Goal: Task Accomplishment & Management: Manage account settings

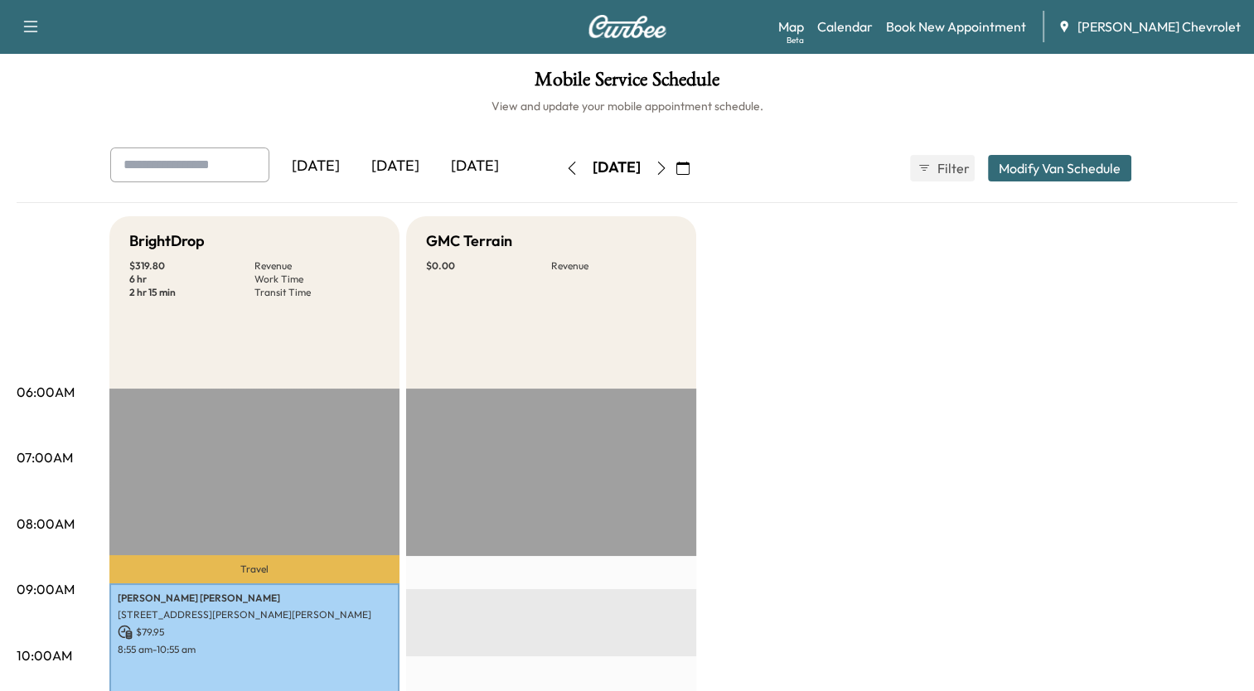
scroll to position [604, 0]
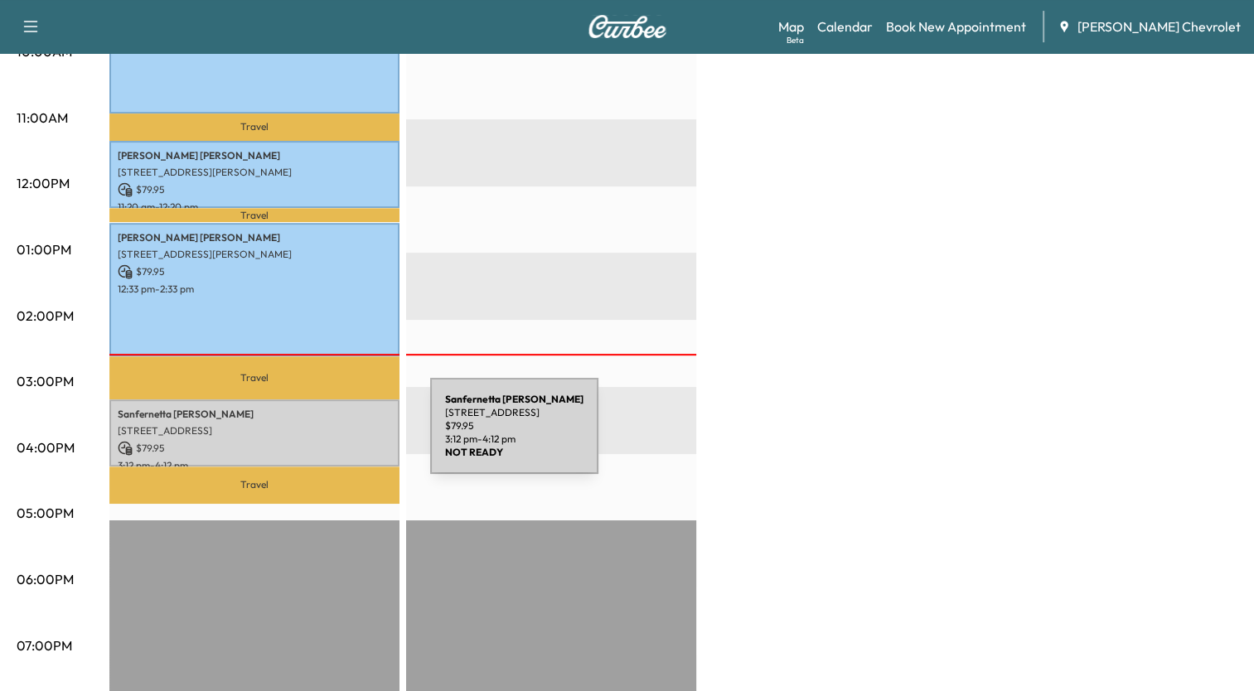
click at [306, 441] on p "$ 79.95" at bounding box center [254, 448] width 273 height 15
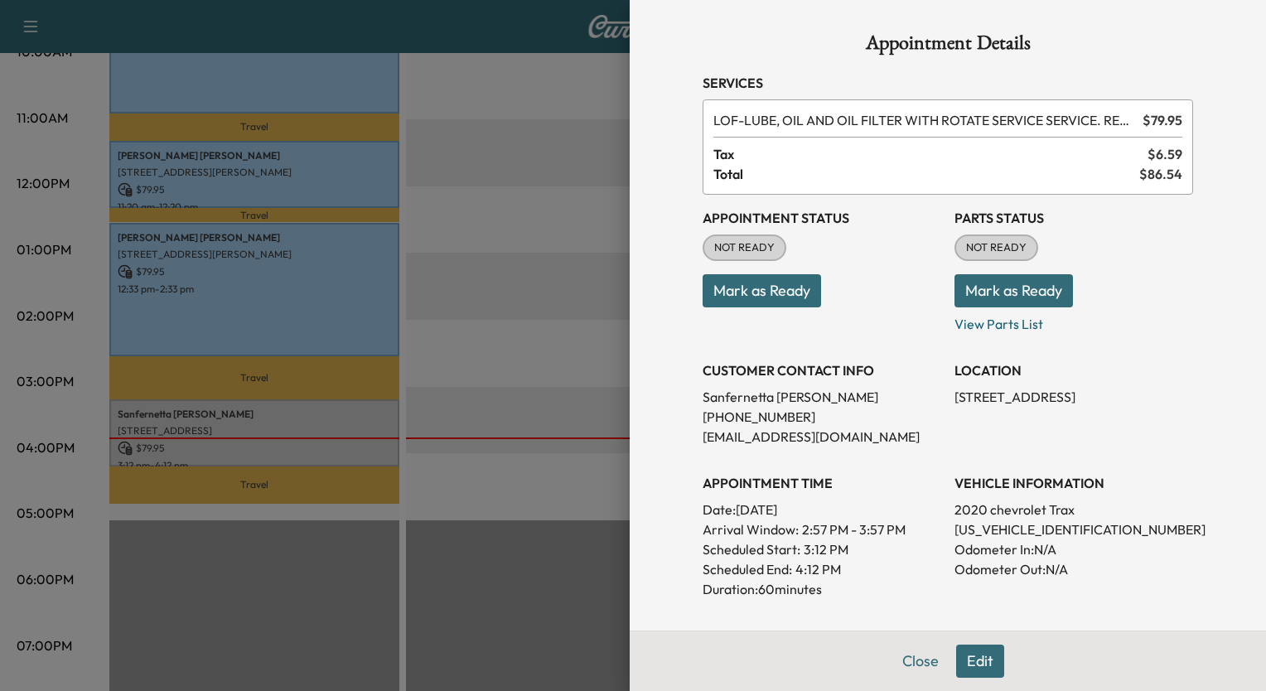
click at [1001, 283] on button "Mark as Ready" at bounding box center [1013, 290] width 118 height 33
click at [551, 168] on div at bounding box center [633, 345] width 1266 height 691
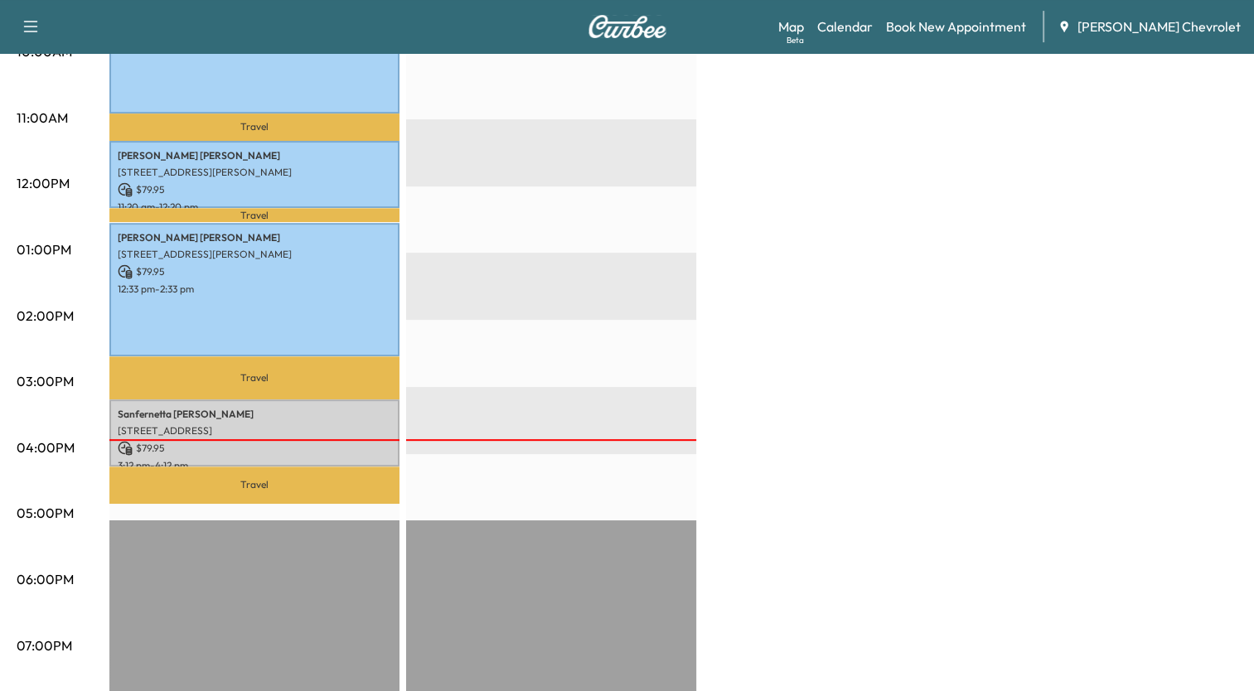
scroll to position [0, 0]
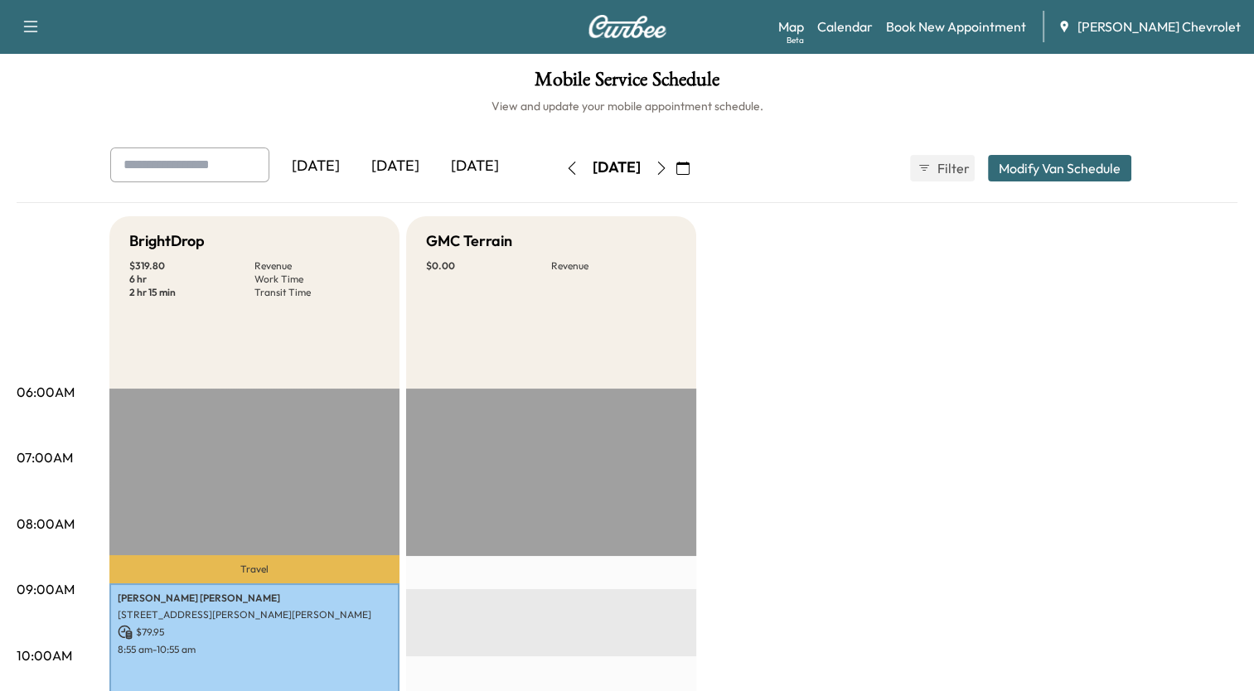
drag, startPoint x: 1253, startPoint y: 311, endPoint x: 1259, endPoint y: 367, distance: 56.7
click at [1253, 367] on html "Support Log Out Map Beta Calendar Book New Appointment [PERSON_NAME] Chevrolet …" at bounding box center [627, 345] width 1254 height 691
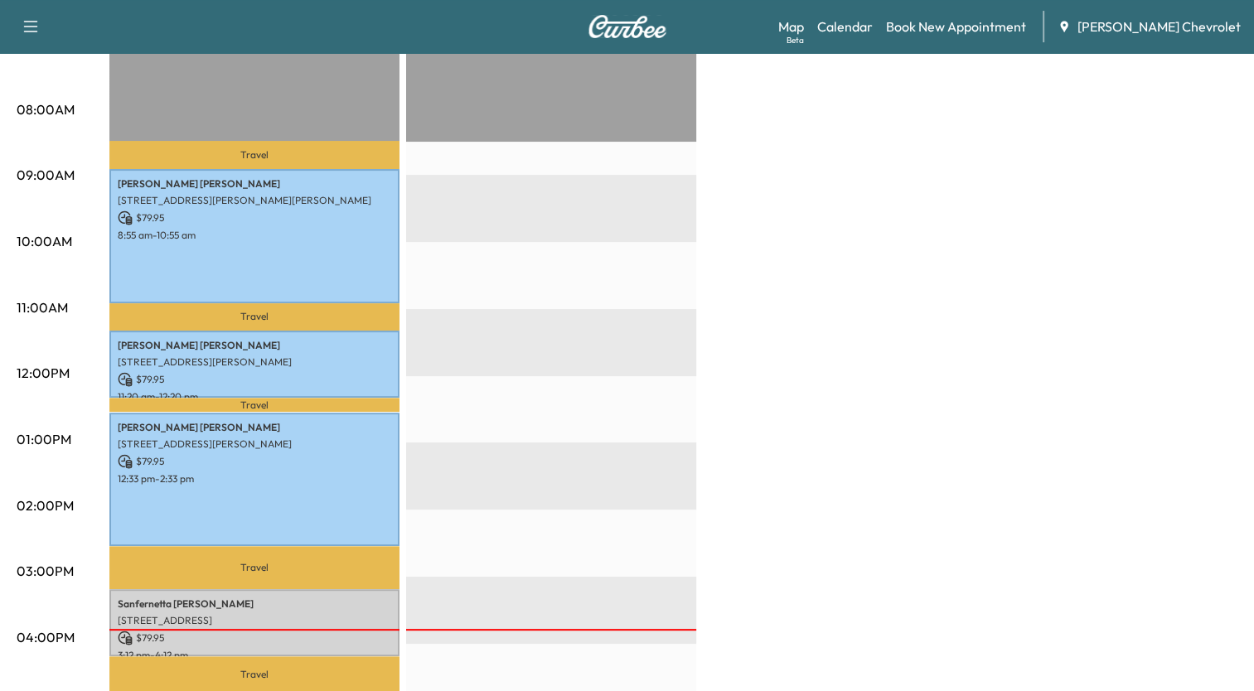
scroll to position [534, 0]
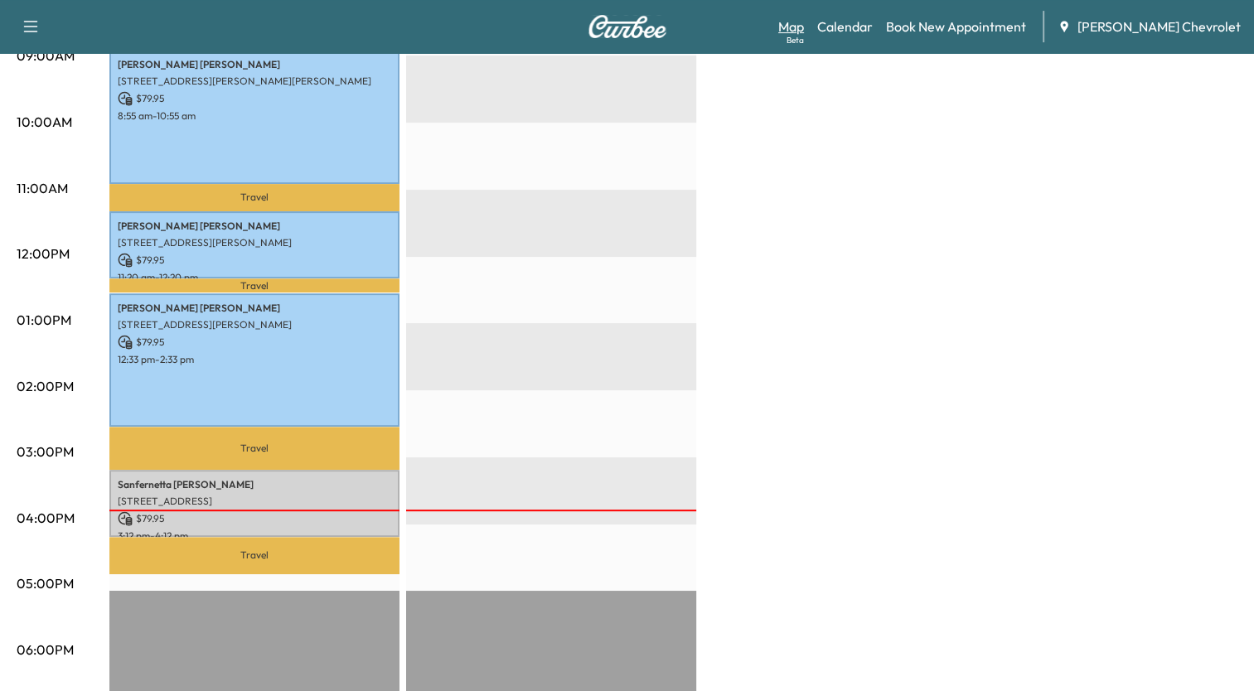
click at [804, 25] on link "Map Beta" at bounding box center [791, 27] width 26 height 20
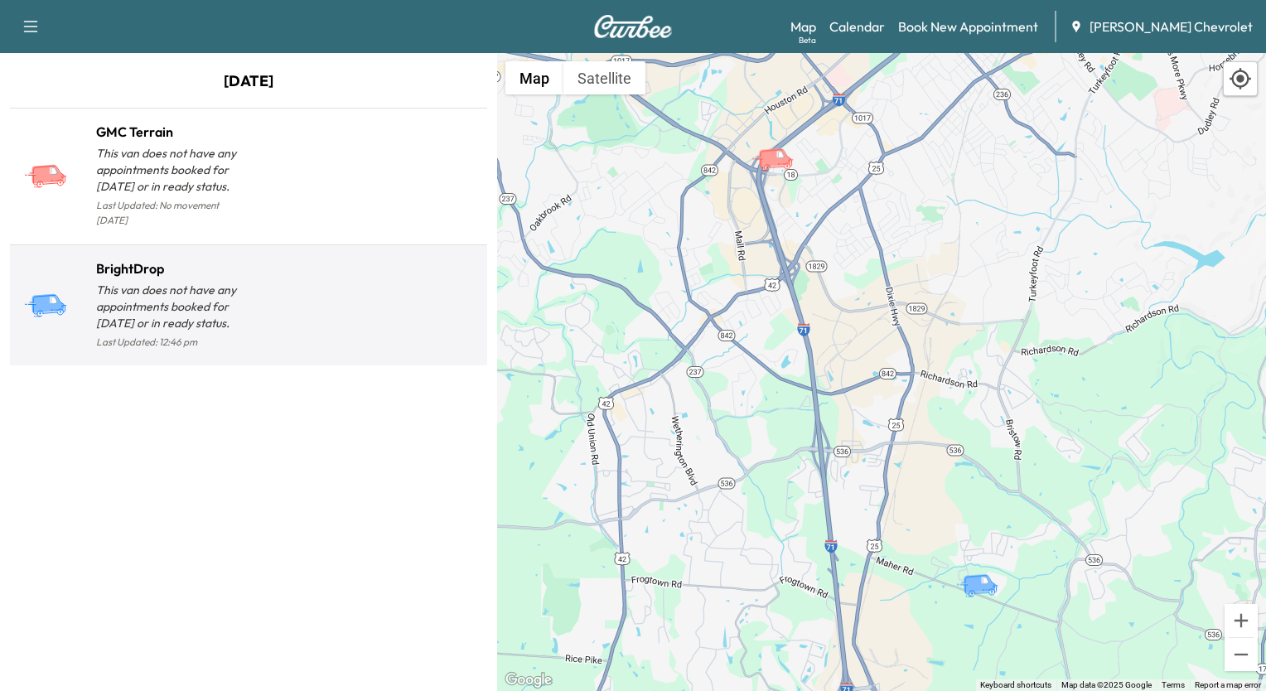
click at [138, 260] on h1 "BrightDrop" at bounding box center [172, 269] width 152 height 20
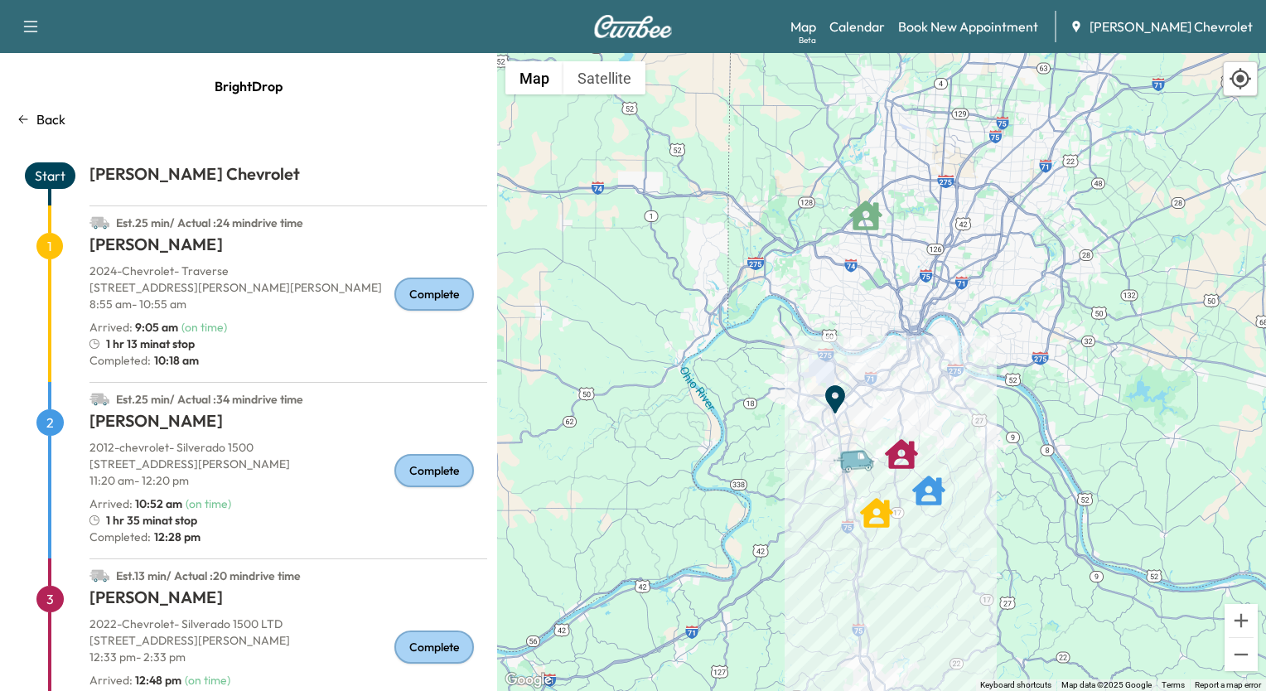
click at [56, 121] on p "Back" at bounding box center [50, 119] width 29 height 20
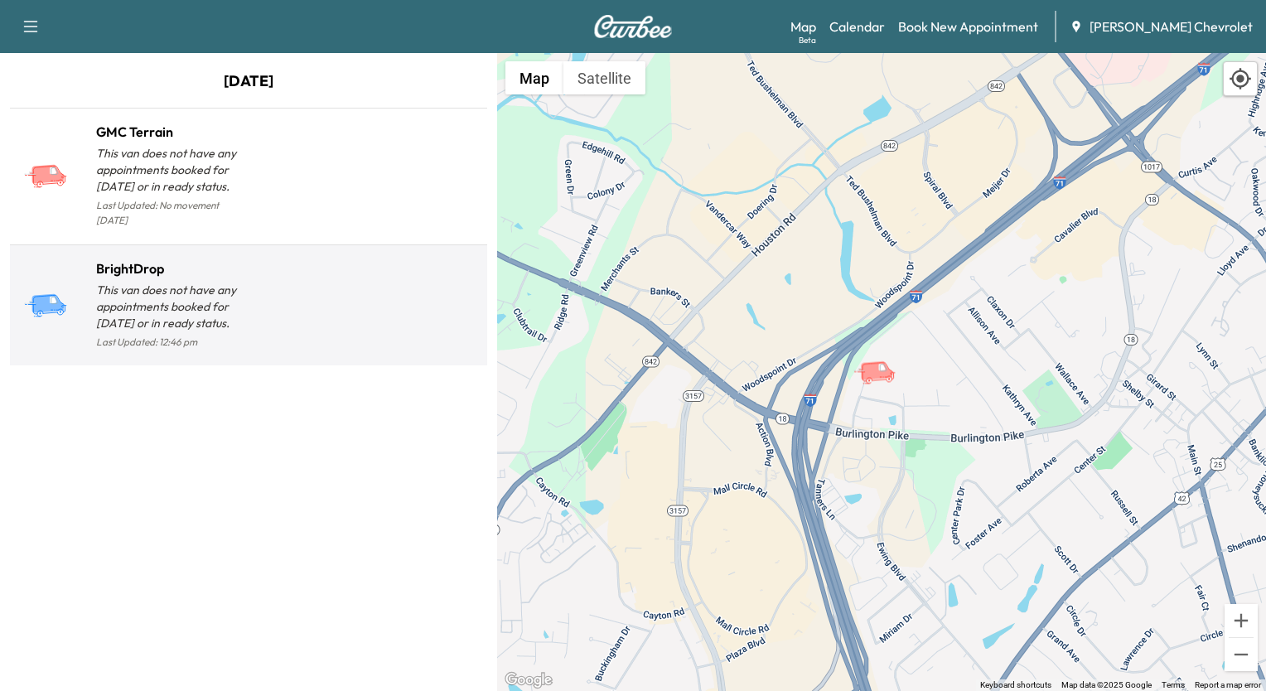
click at [192, 290] on p "This van does not have any appointments booked for [DATE] or in ready status." at bounding box center [172, 307] width 152 height 50
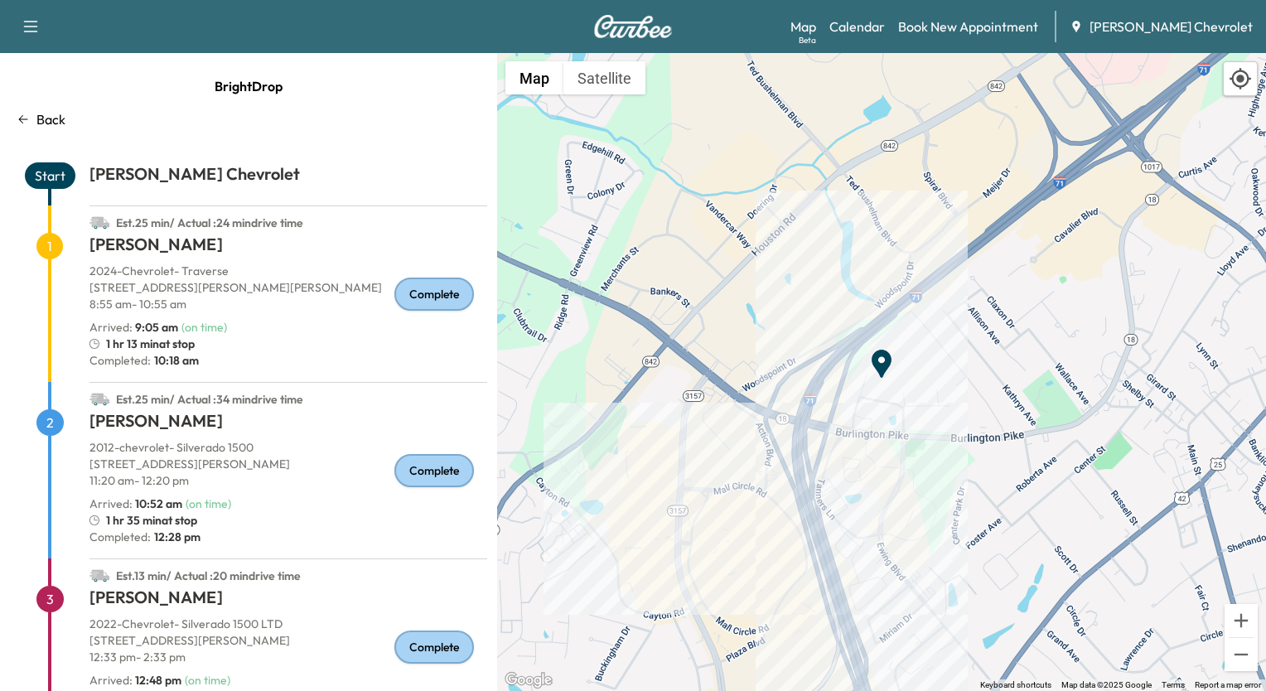
click at [47, 121] on p "Back" at bounding box center [50, 119] width 29 height 20
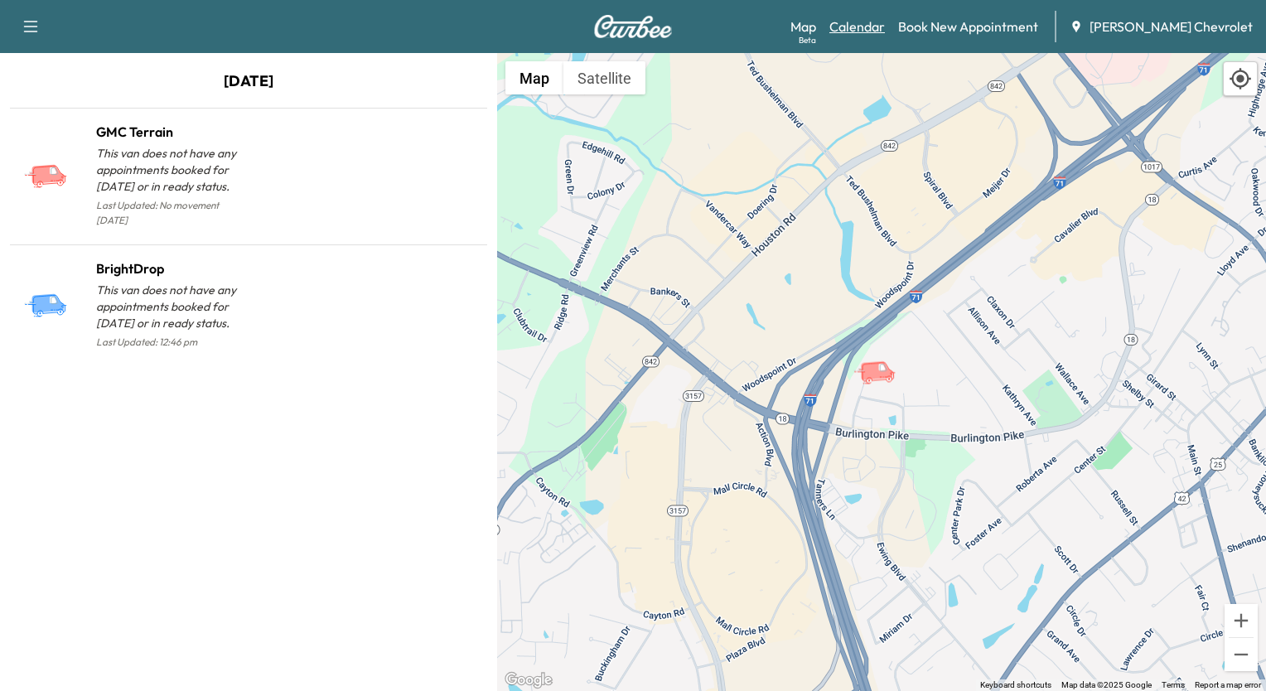
click at [885, 28] on link "Calendar" at bounding box center [857, 27] width 56 height 20
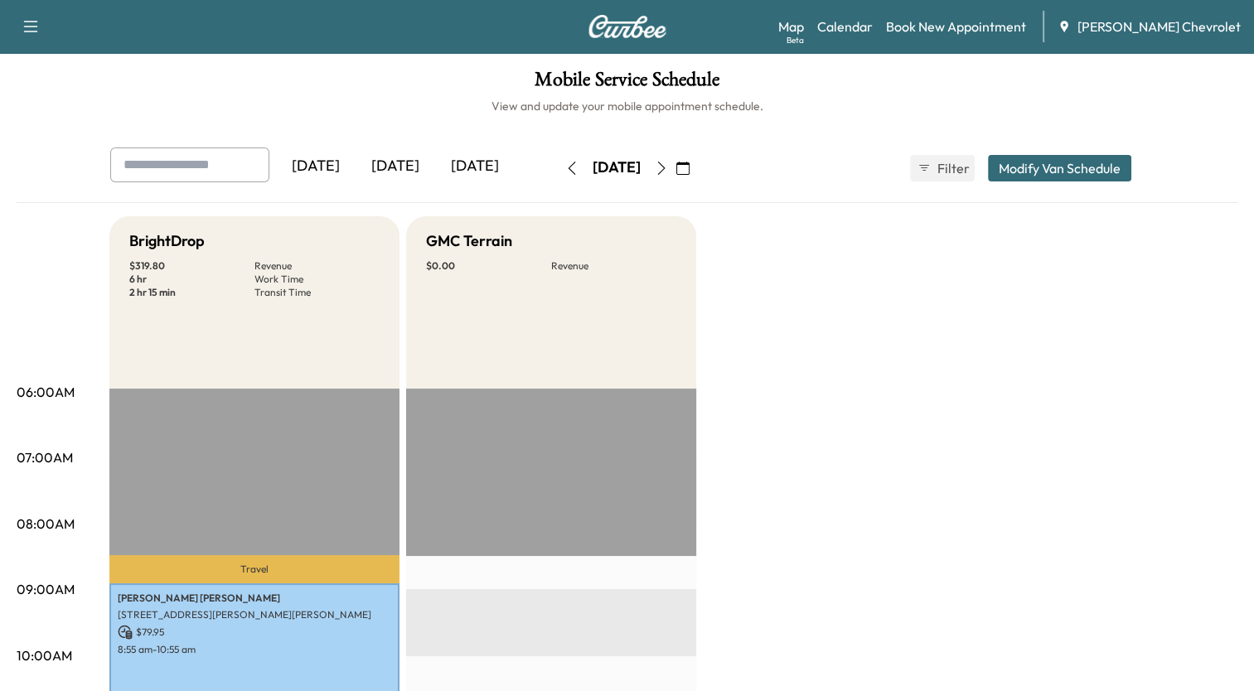
click at [668, 165] on icon "button" at bounding box center [661, 168] width 13 height 13
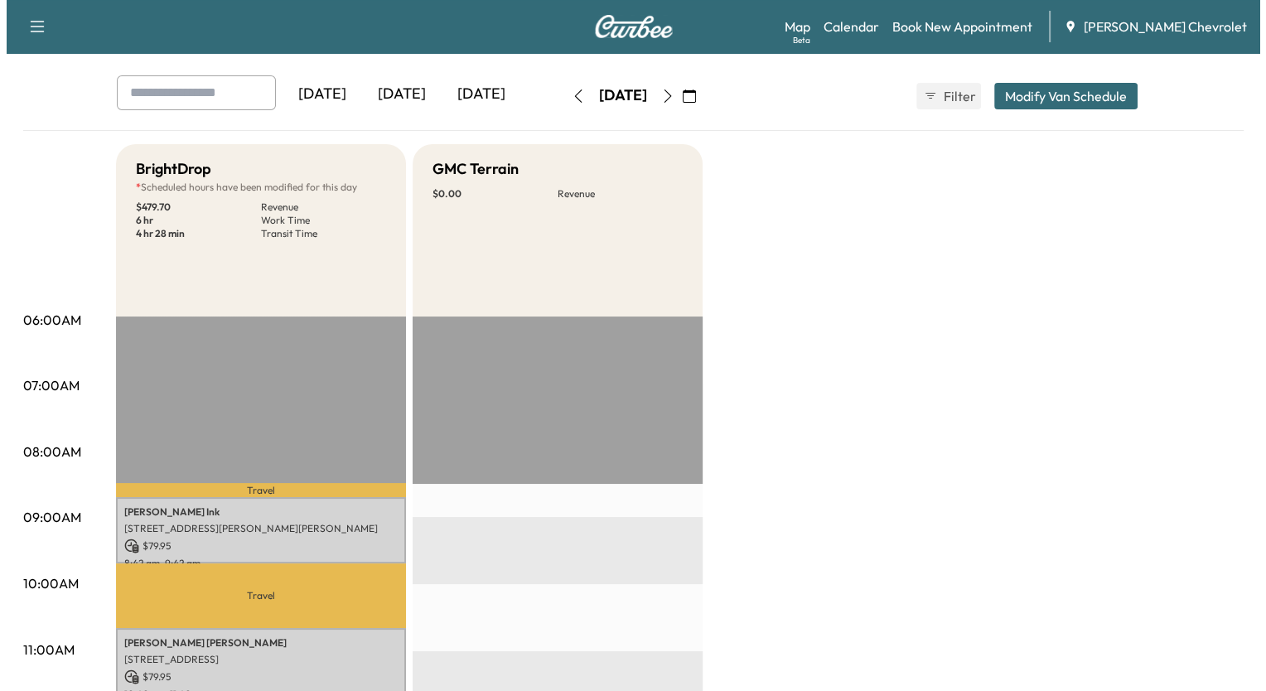
scroll to position [41, 0]
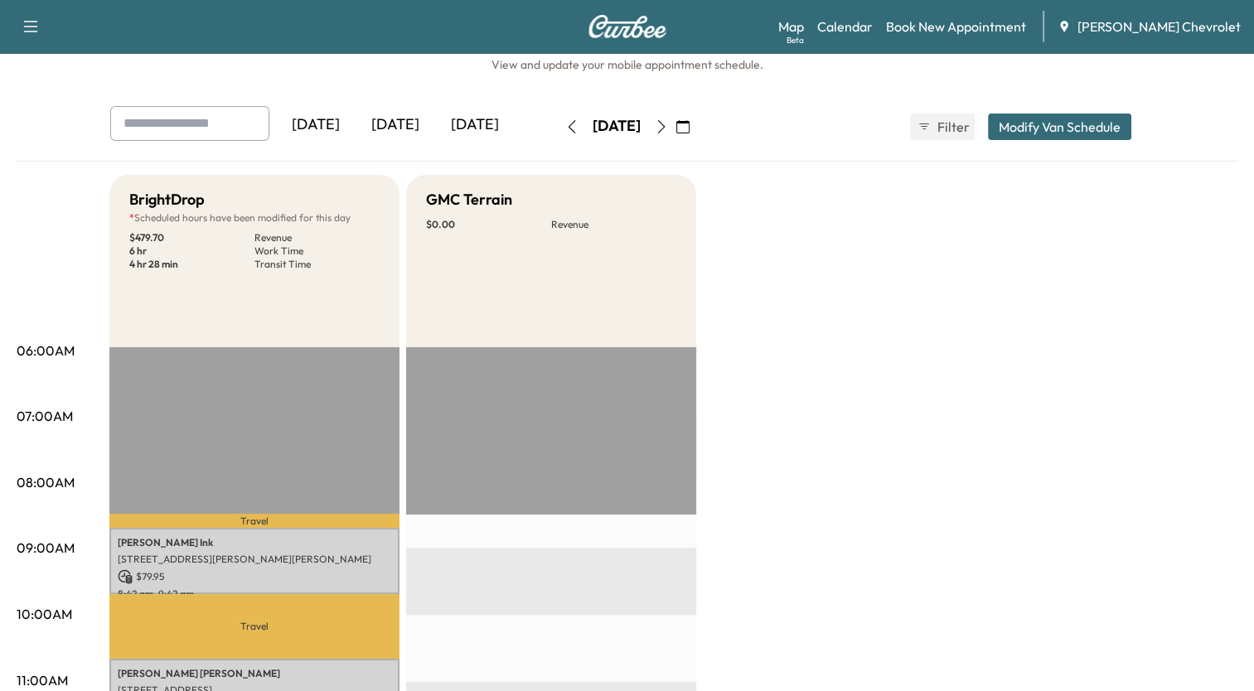
click at [1102, 123] on button "Modify Van Schedule" at bounding box center [1059, 127] width 143 height 27
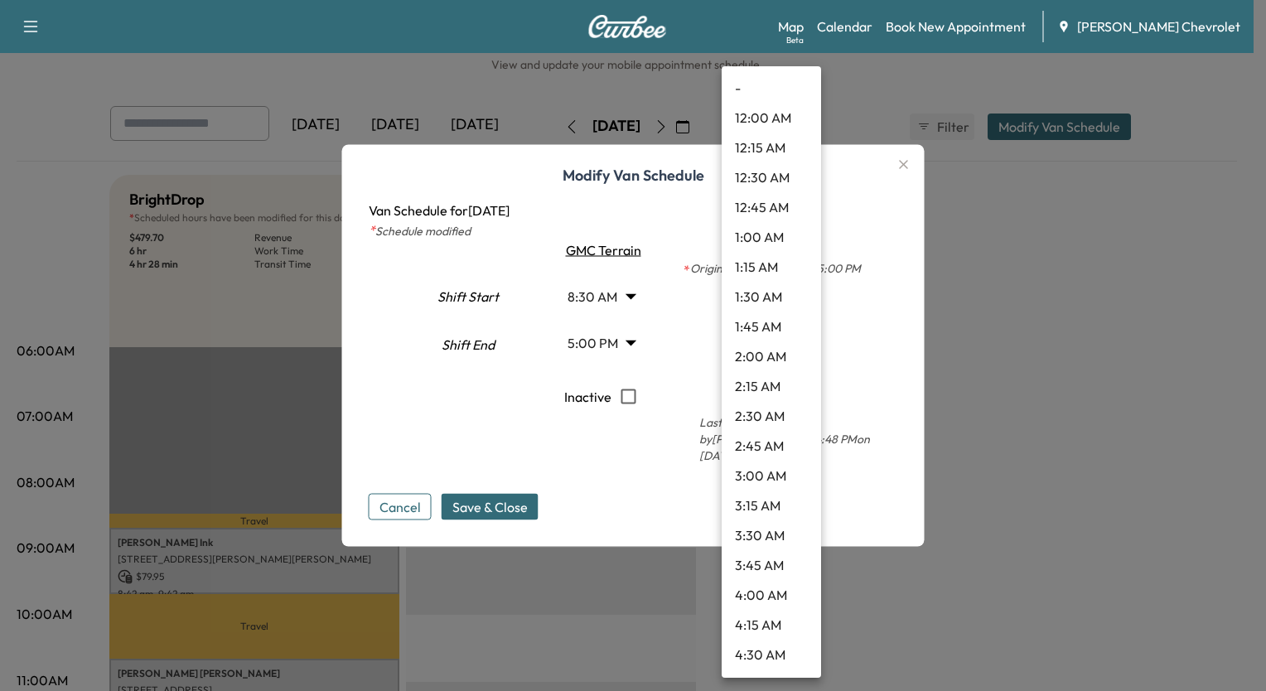
click at [756, 304] on body "Support Log Out Map Beta Calendar Book New Appointment [PERSON_NAME] Chevrolet …" at bounding box center [633, 304] width 1266 height 691
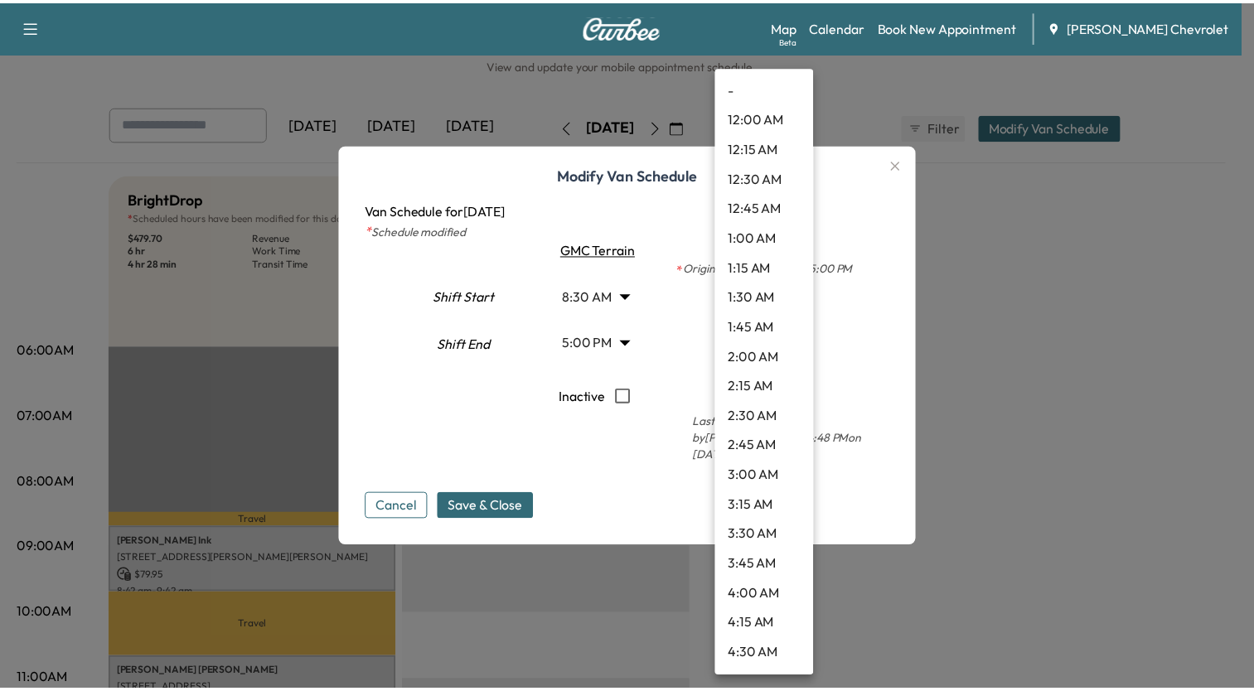
scroll to position [759, 0]
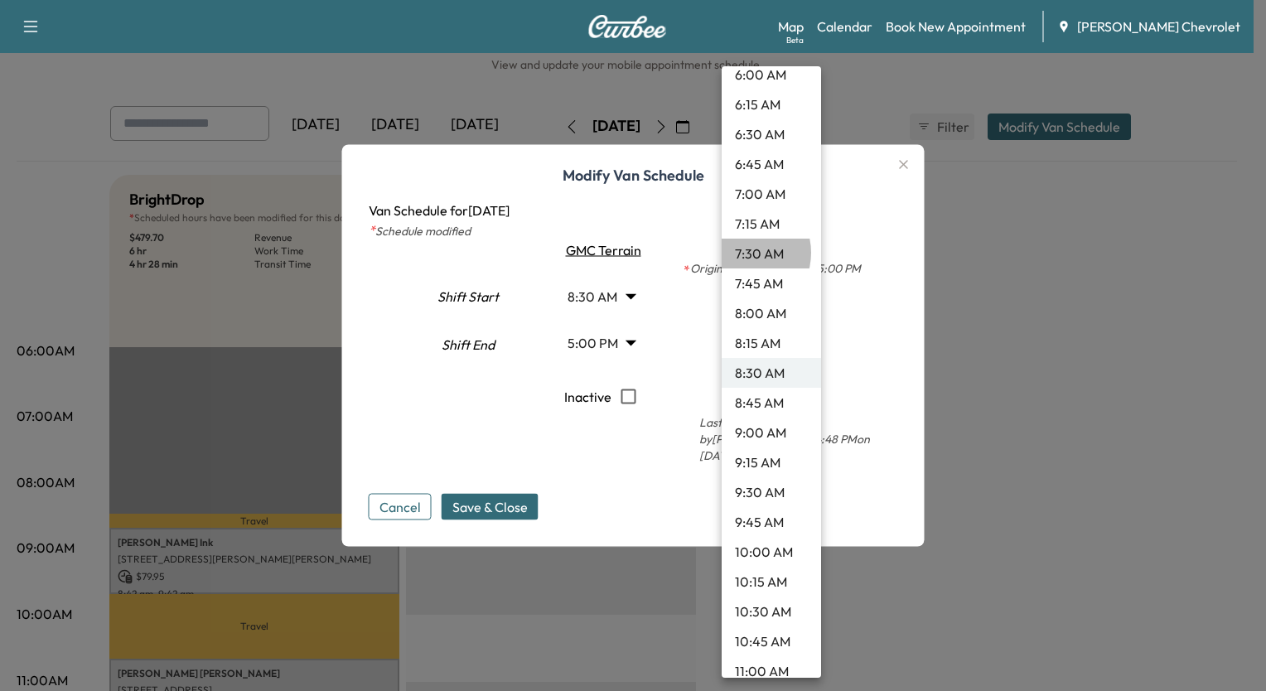
click at [742, 252] on li "7:30 AM" at bounding box center [771, 254] width 99 height 30
type input "***"
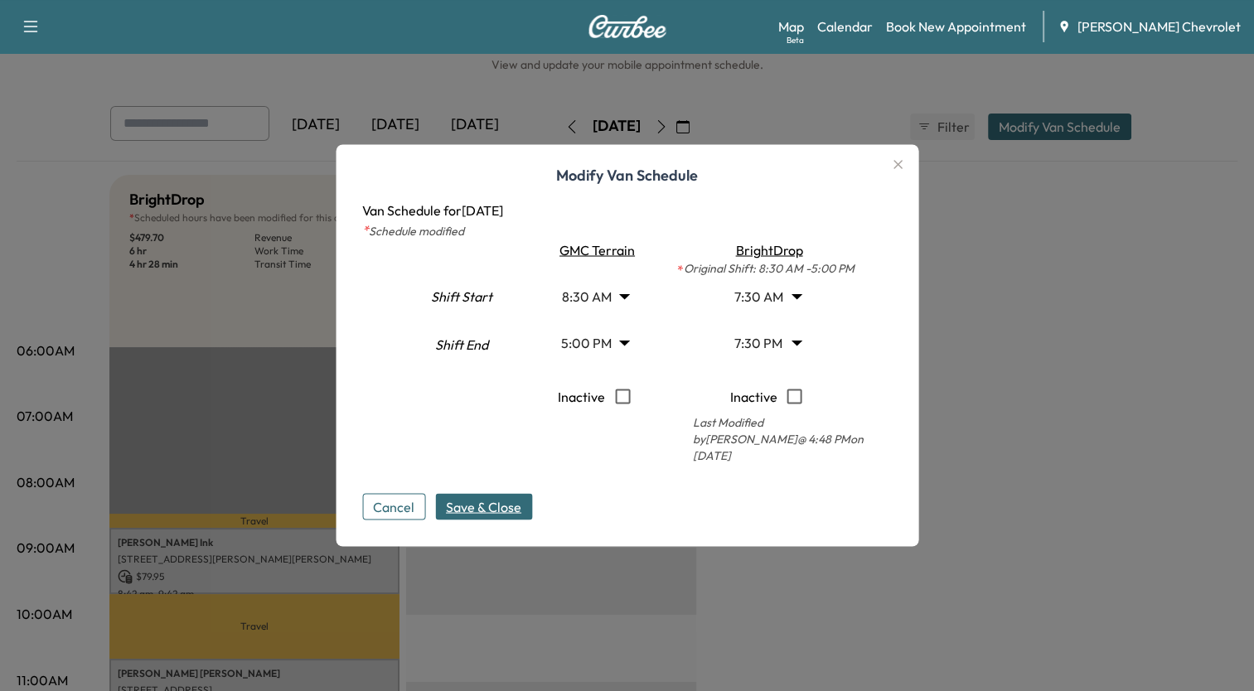
click at [520, 499] on span "Save & Close" at bounding box center [483, 507] width 75 height 20
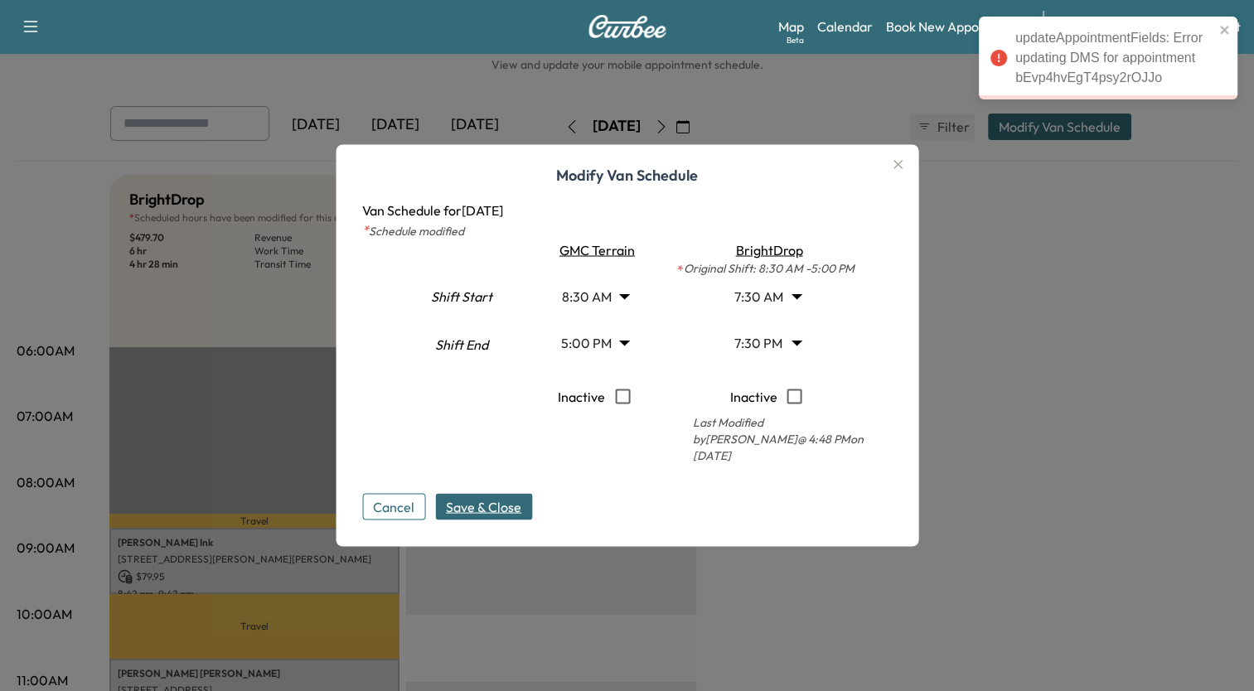
click at [902, 168] on icon "button" at bounding box center [897, 165] width 20 height 20
